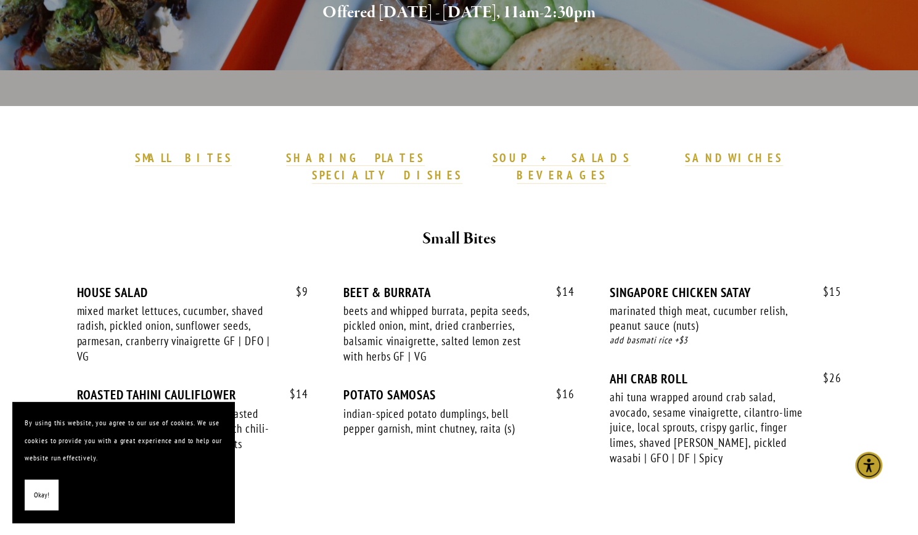
scroll to position [301, 0]
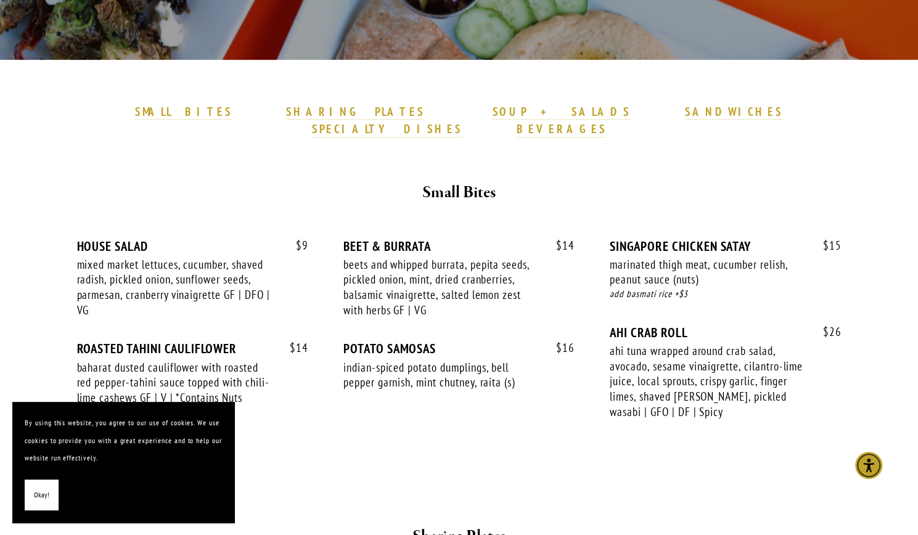
click at [38, 495] on span "Okay!" at bounding box center [41, 495] width 15 height 18
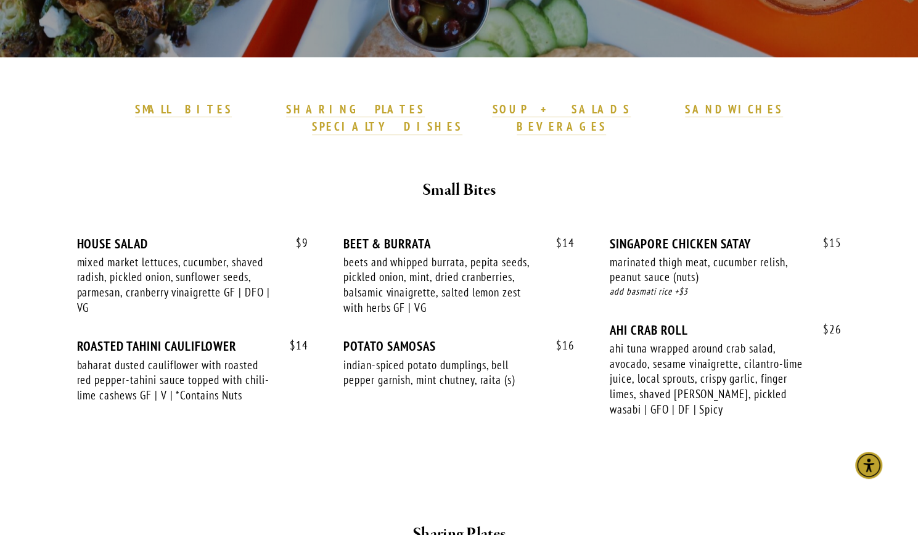
scroll to position [0, 0]
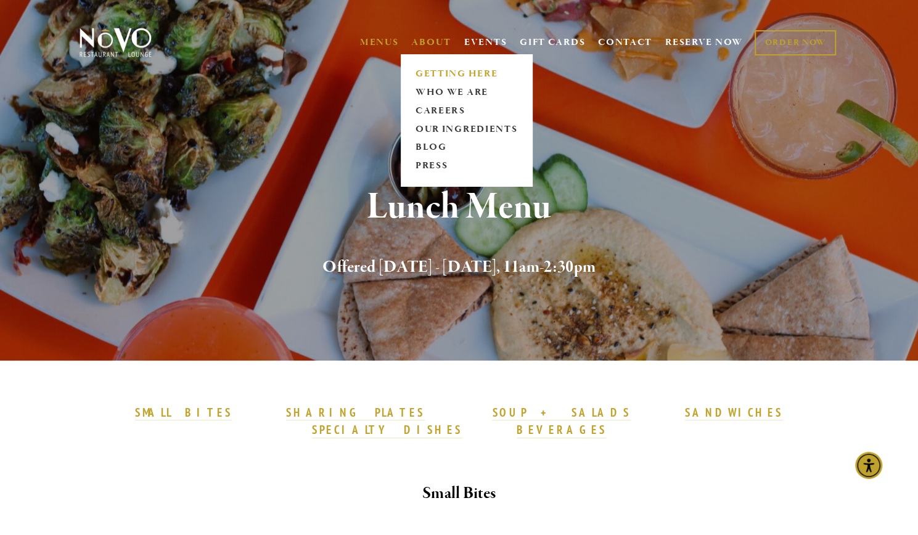
click at [427, 72] on link "GETTING HERE" at bounding box center [466, 74] width 110 height 18
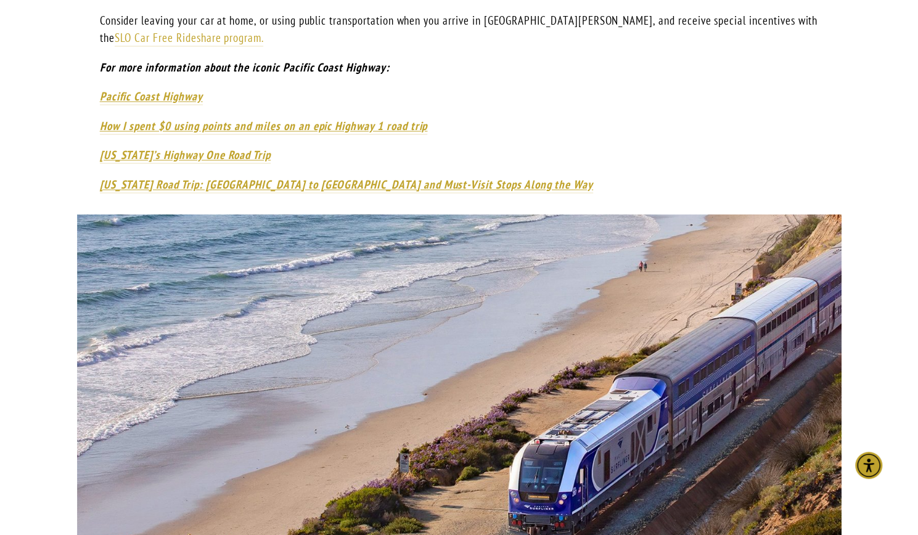
scroll to position [1126, 0]
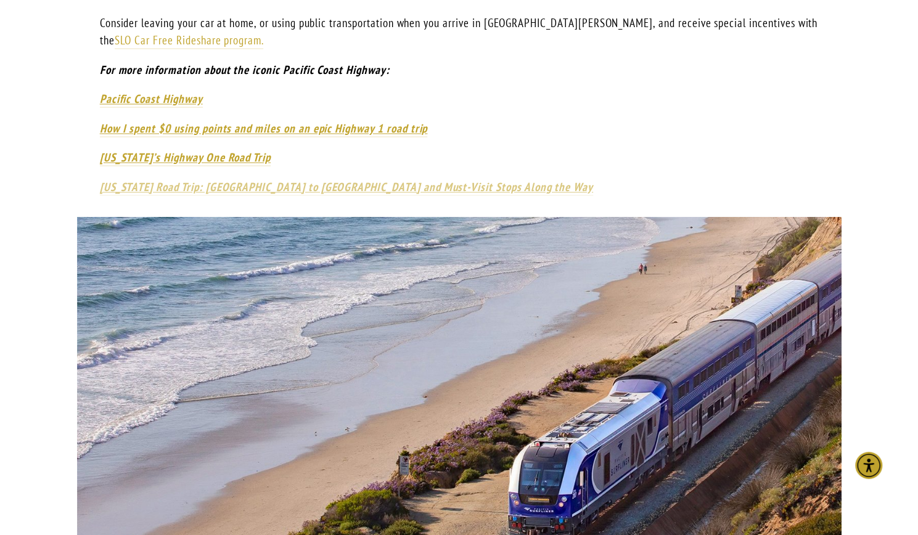
click at [287, 179] on em "[US_STATE] Road Trip: [GEOGRAPHIC_DATA] to [GEOGRAPHIC_DATA] and Must-Visit Sto…" at bounding box center [346, 186] width 493 height 15
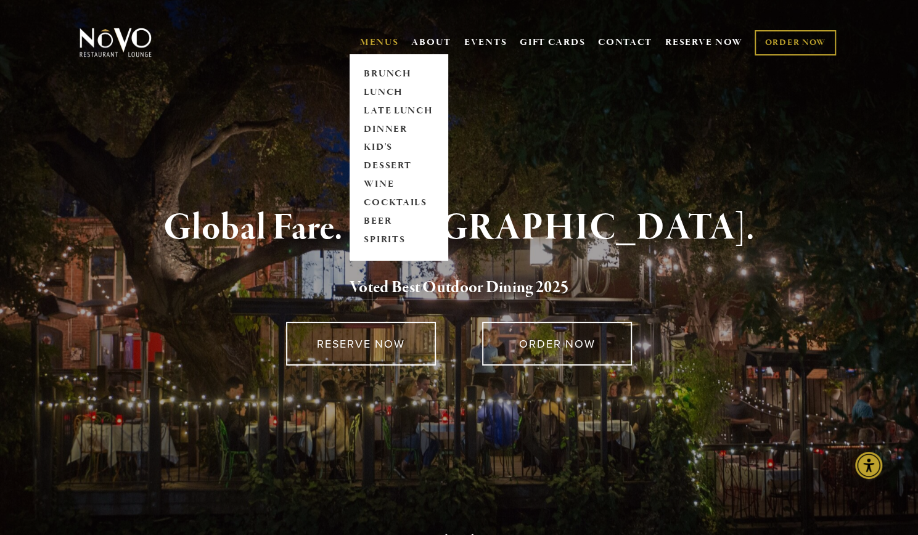
click at [385, 43] on link "MENUS" at bounding box center [379, 42] width 39 height 12
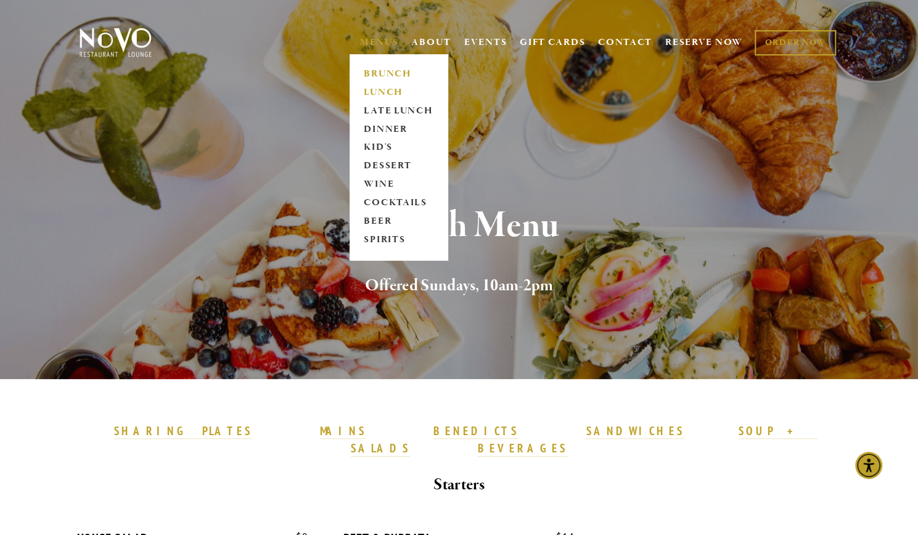
click at [377, 94] on link "LUNCH" at bounding box center [398, 92] width 77 height 18
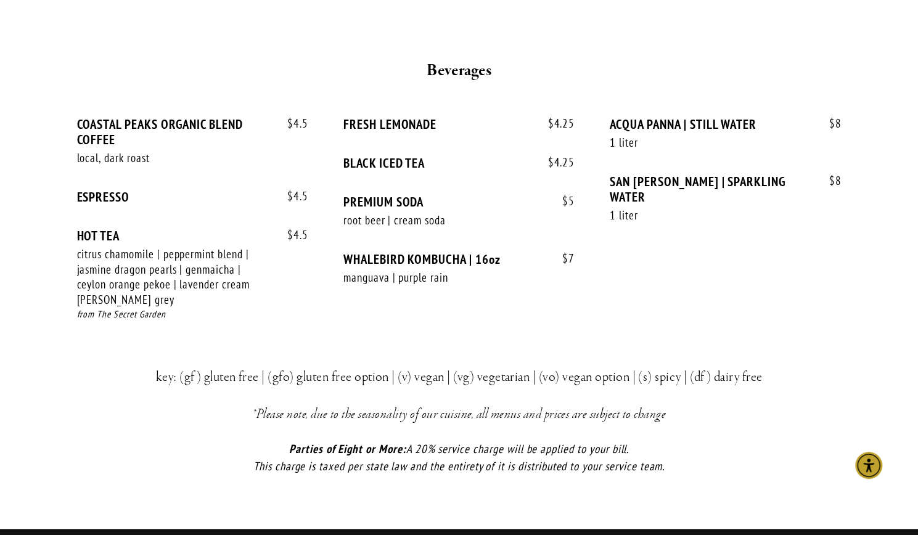
scroll to position [2686, 0]
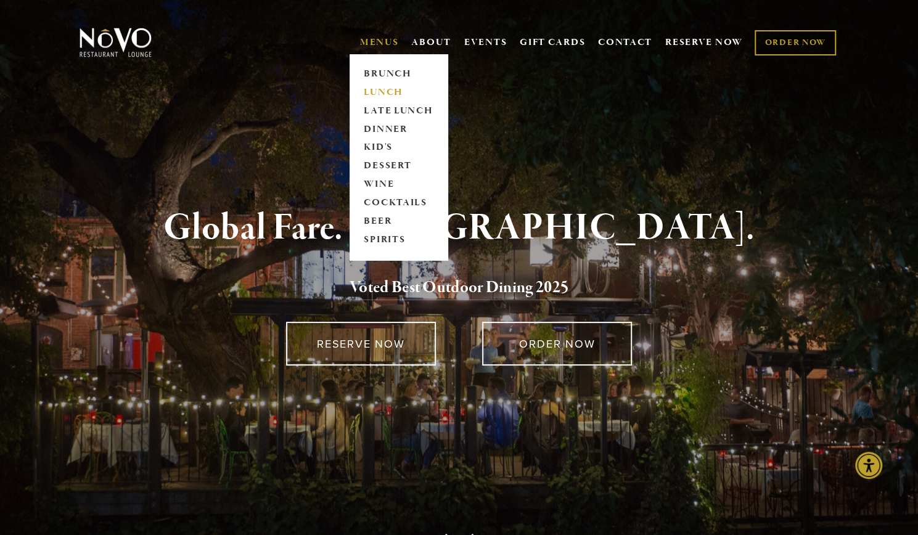
click at [375, 97] on link "LUNCH" at bounding box center [398, 92] width 77 height 18
